Goal: Find contact information: Find contact information

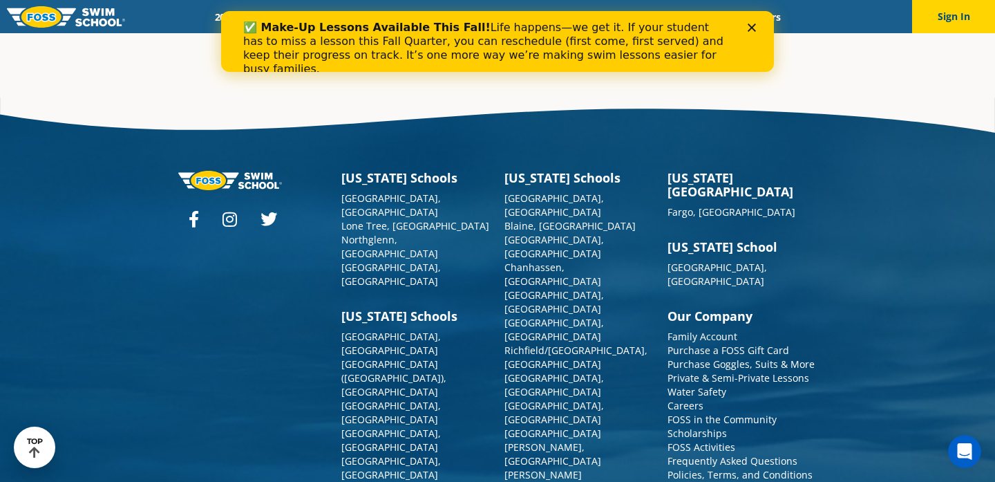
click at [752, 21] on div "✅ Make-Up Lessons Available This Fall! Life happens—we get it. If your student …" at bounding box center [497, 49] width 553 height 64
click at [698, 426] on link "Scholarships" at bounding box center [696, 432] width 59 height 13
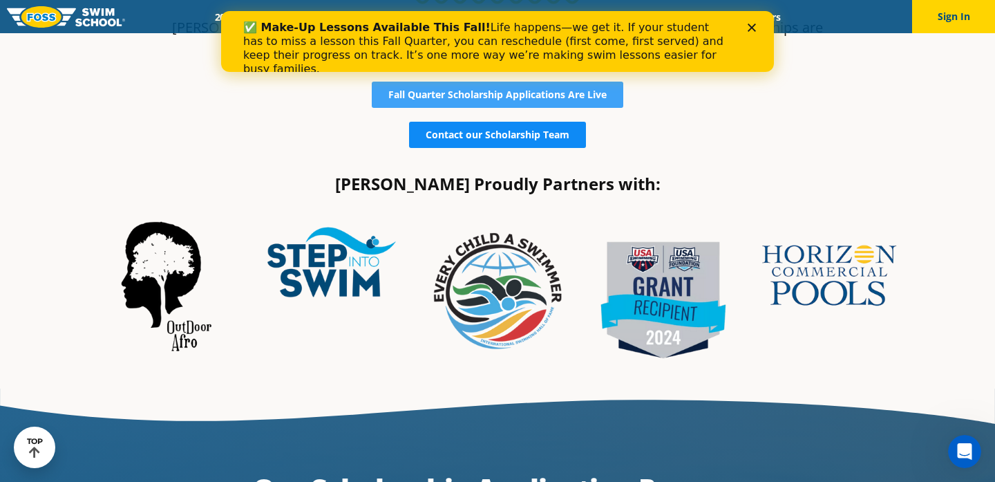
click at [554, 132] on span "Contact our Scholarship Team" at bounding box center [498, 135] width 144 height 10
